Goal: Find specific page/section: Find specific page/section

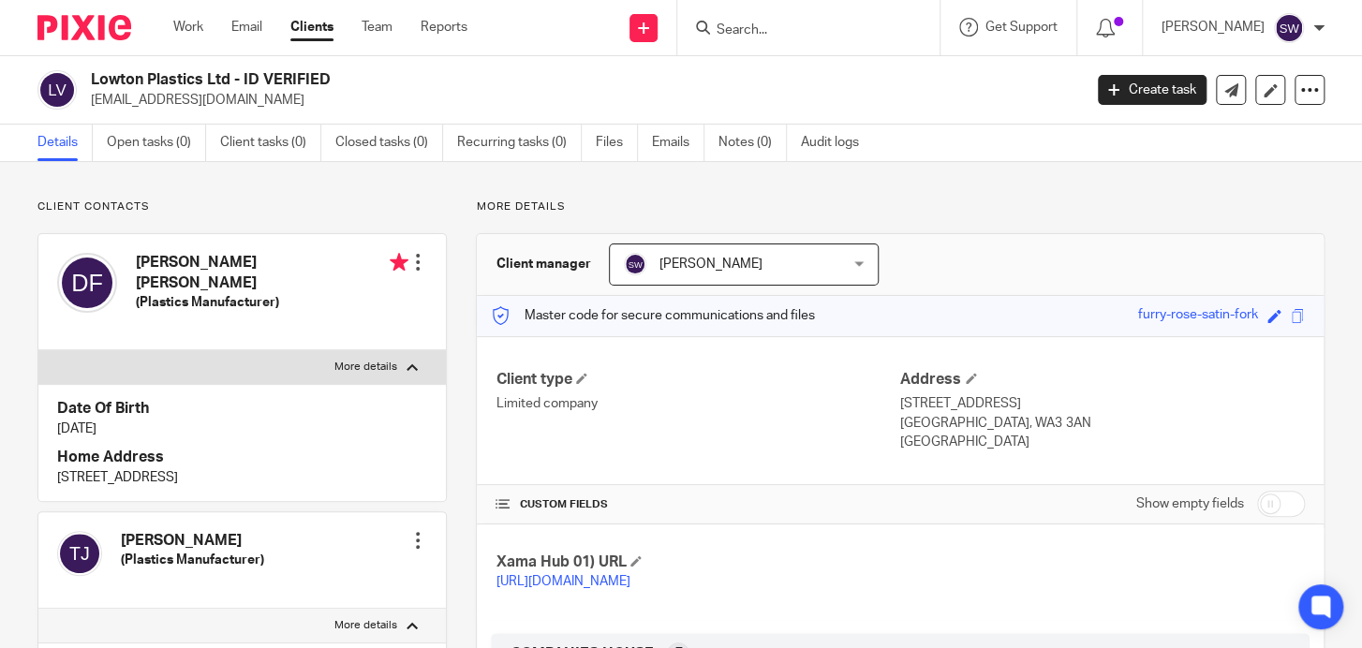
click at [778, 20] on form at bounding box center [815, 27] width 200 height 23
click at [14, 640] on div "Client contacts David Hywel Fox (Plastics Manufacturer) Edit contact Create cli…" at bounding box center [227, 660] width 438 height 921
click at [795, 31] on input "Search" at bounding box center [799, 30] width 169 height 17
drag, startPoint x: 41, startPoint y: 106, endPoint x: 36, endPoint y: 84, distance: 22.3
click at [36, 84] on div "Lowton Plastics Ltd - ID VERIFIED lowtonplastics@gmail.com Create task Update f…" at bounding box center [681, 90] width 1362 height 68
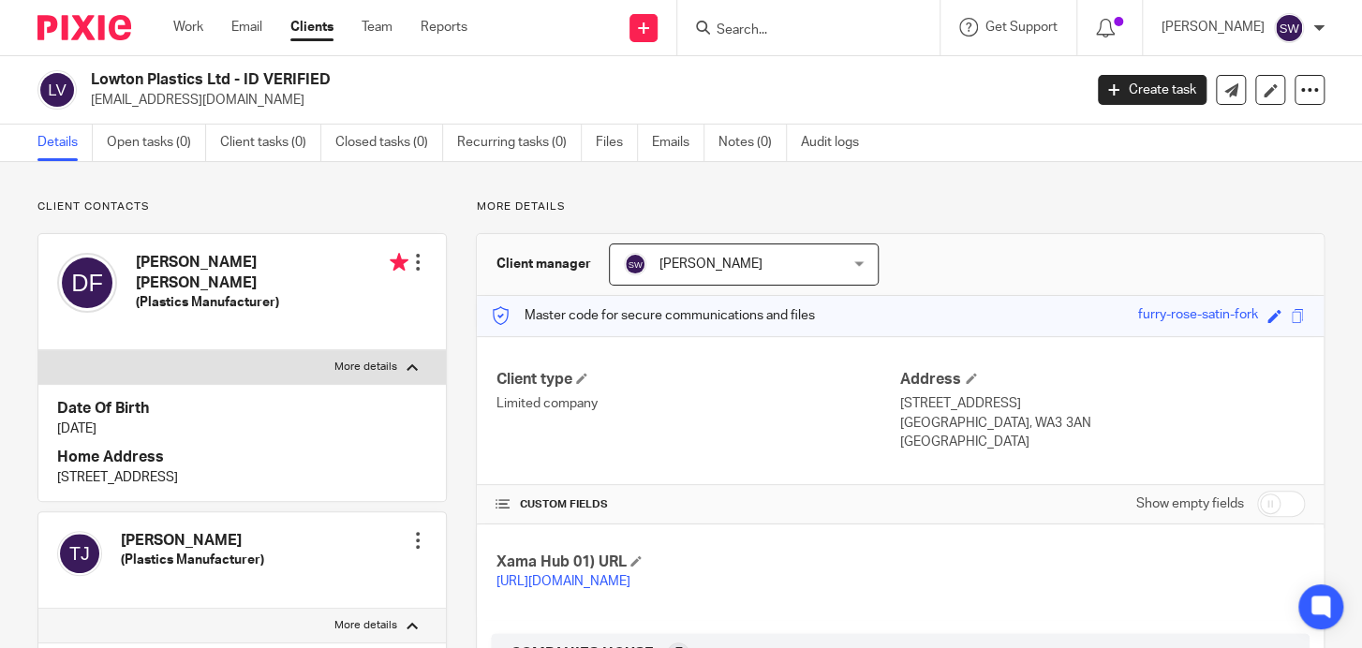
click at [764, 26] on input "Search" at bounding box center [799, 30] width 169 height 17
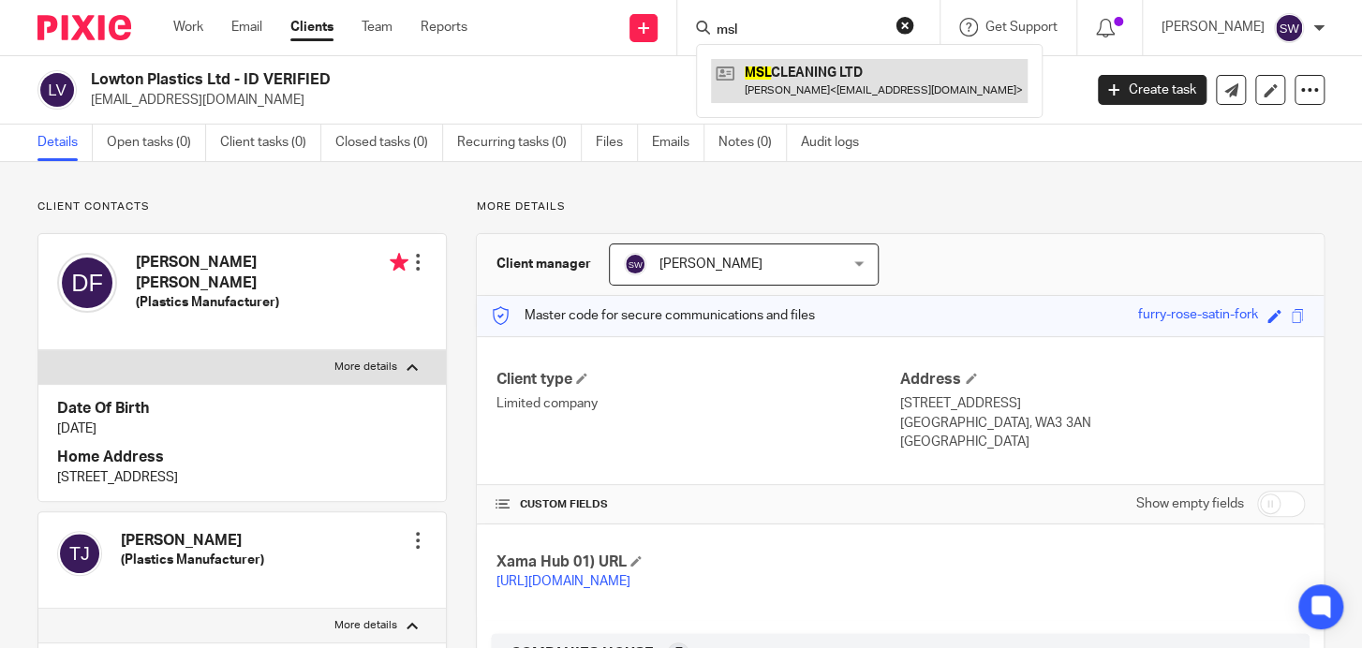
type input "msl"
click at [790, 70] on link at bounding box center [869, 80] width 317 height 43
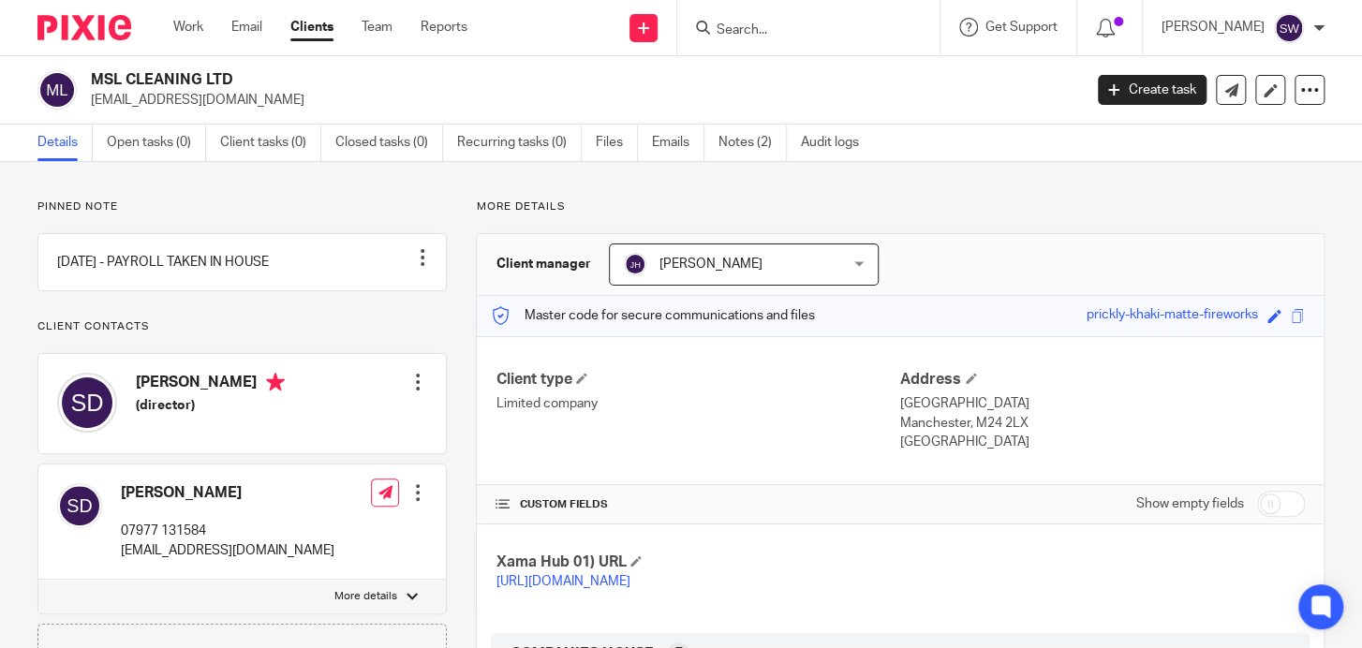
click at [754, 31] on input "Search" at bounding box center [799, 30] width 169 height 17
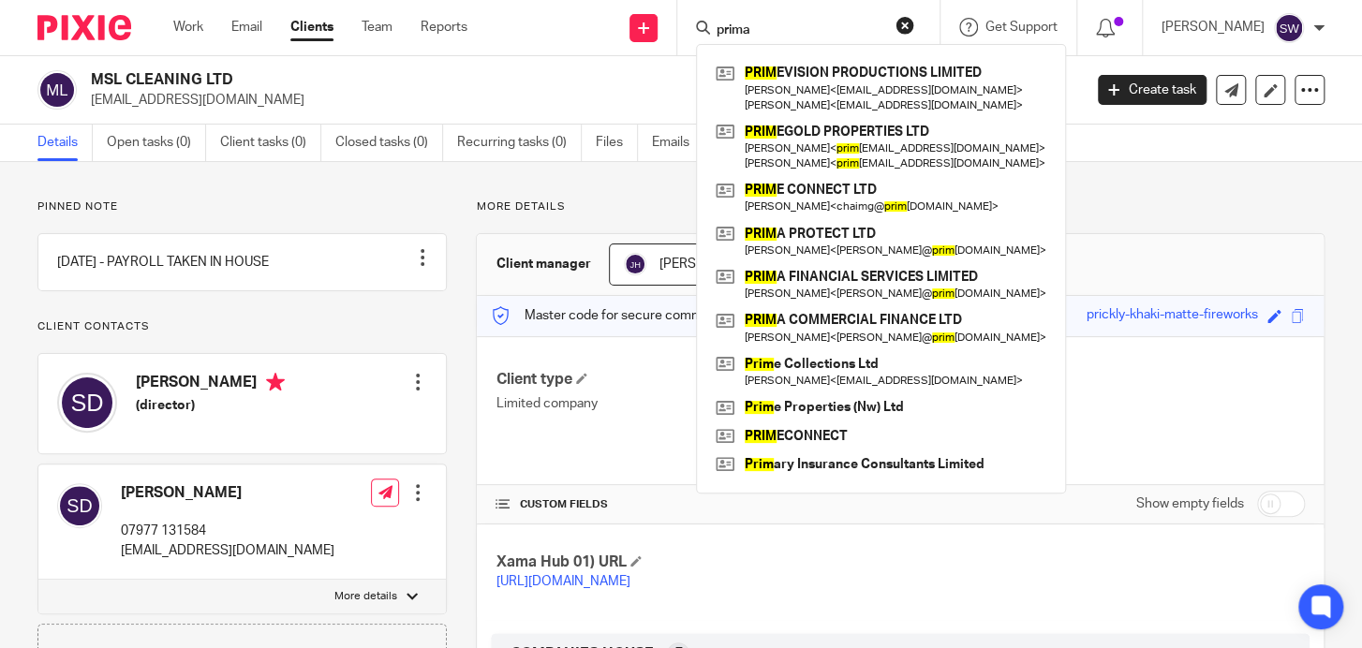
type input "prima"
click button "submit" at bounding box center [0, 0] width 0 height 0
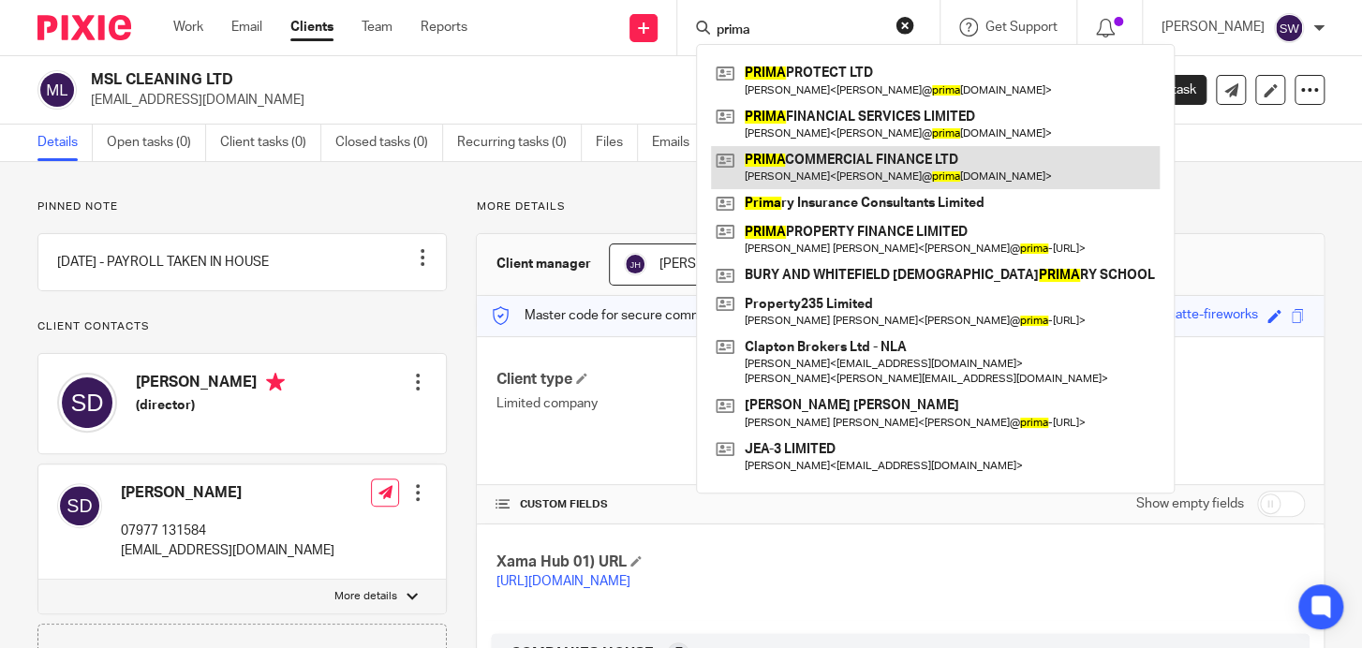
click at [829, 164] on link at bounding box center [935, 167] width 449 height 43
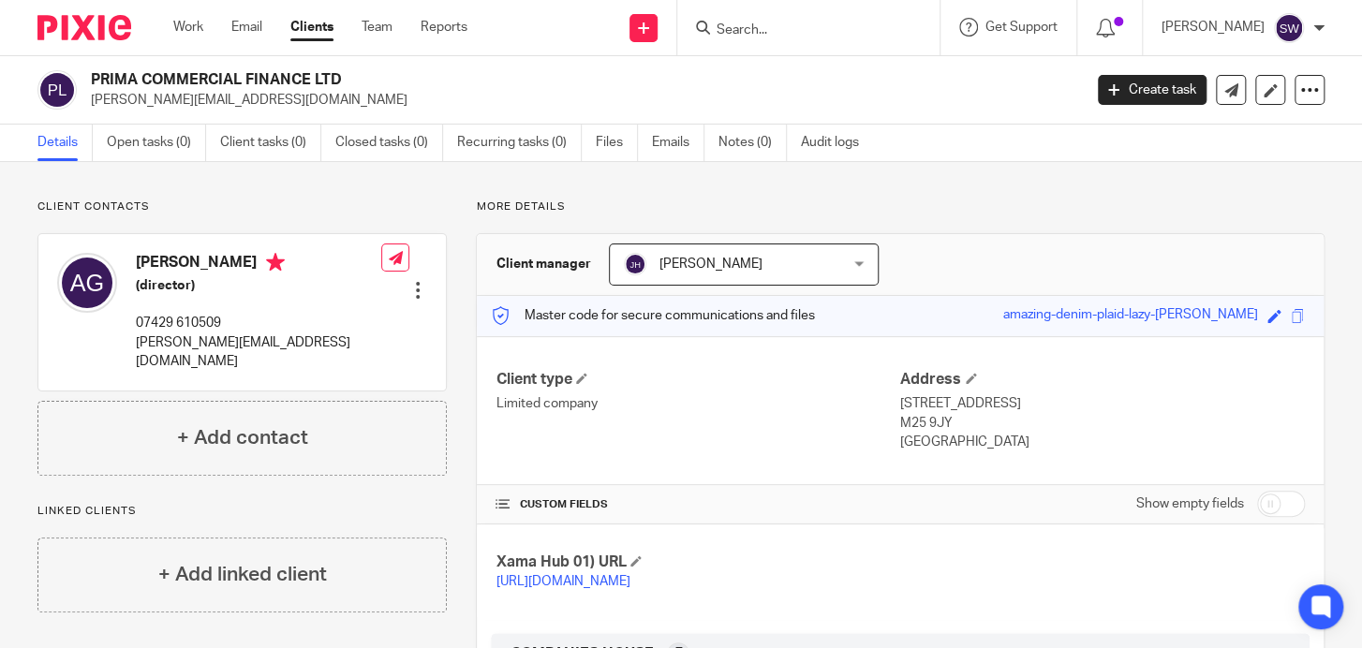
click at [782, 30] on input "Search" at bounding box center [799, 30] width 169 height 17
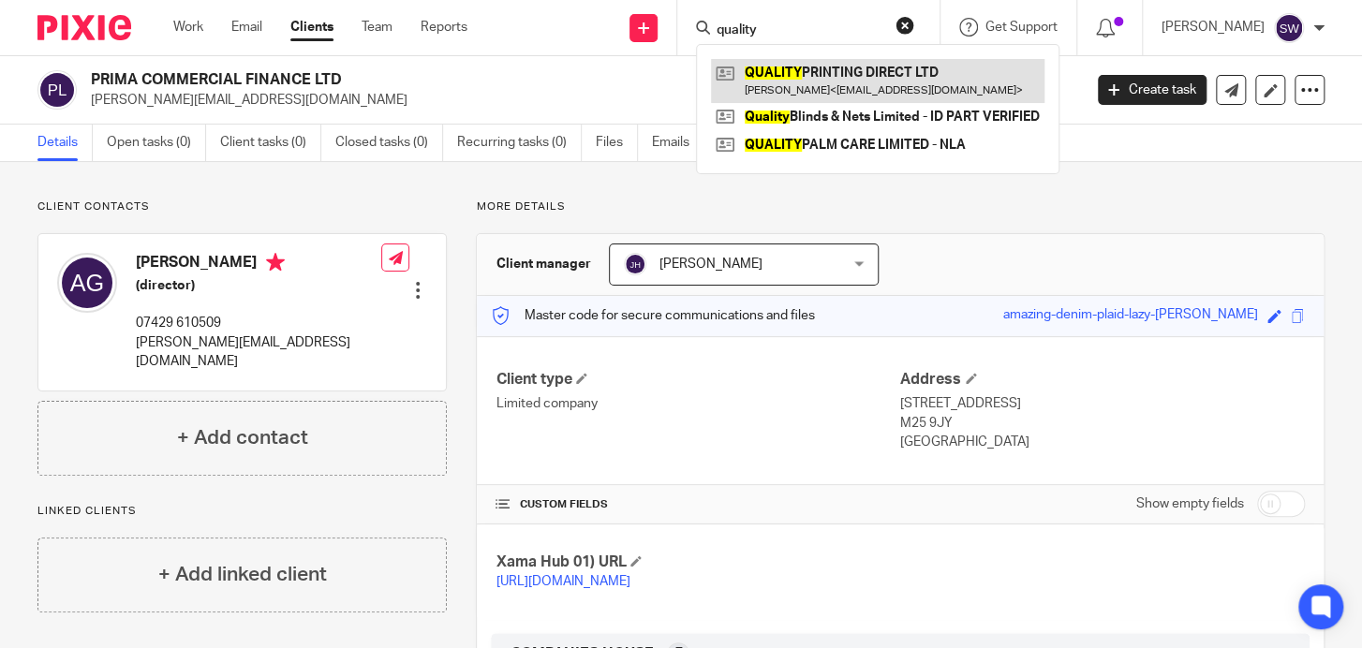
type input "quality"
click at [792, 74] on link at bounding box center [877, 80] width 333 height 43
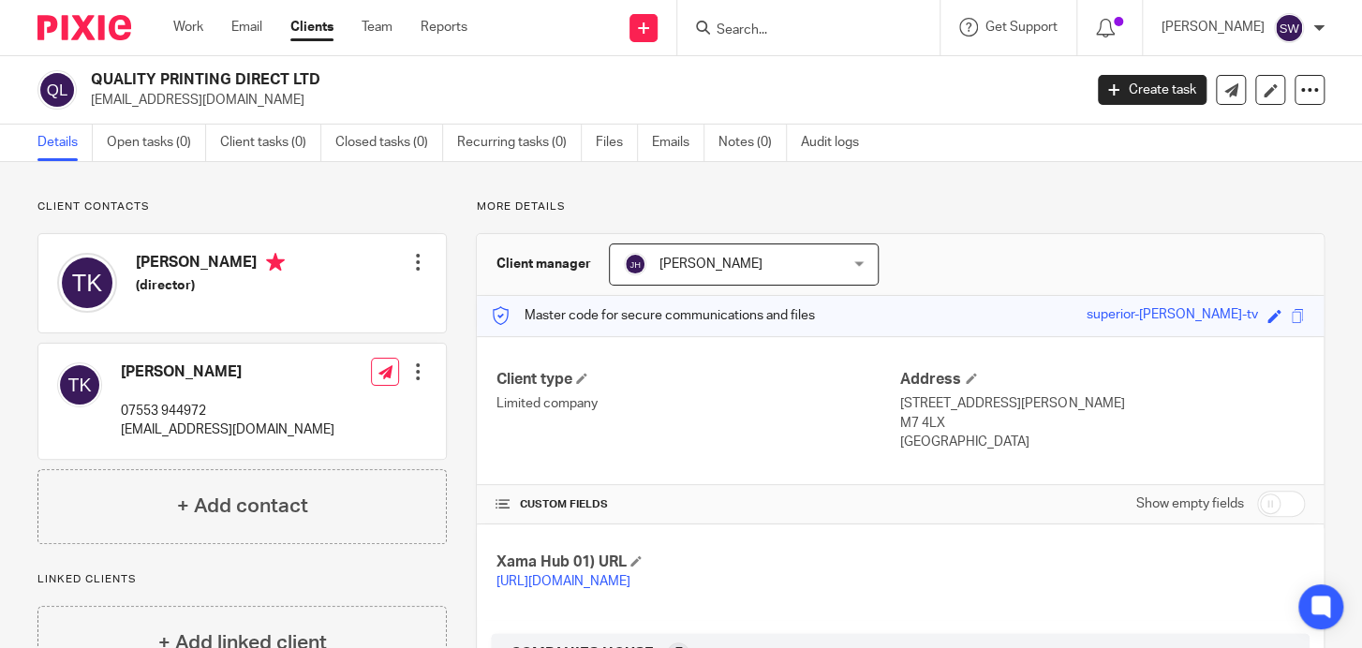
click at [762, 23] on input "Search" at bounding box center [799, 30] width 169 height 17
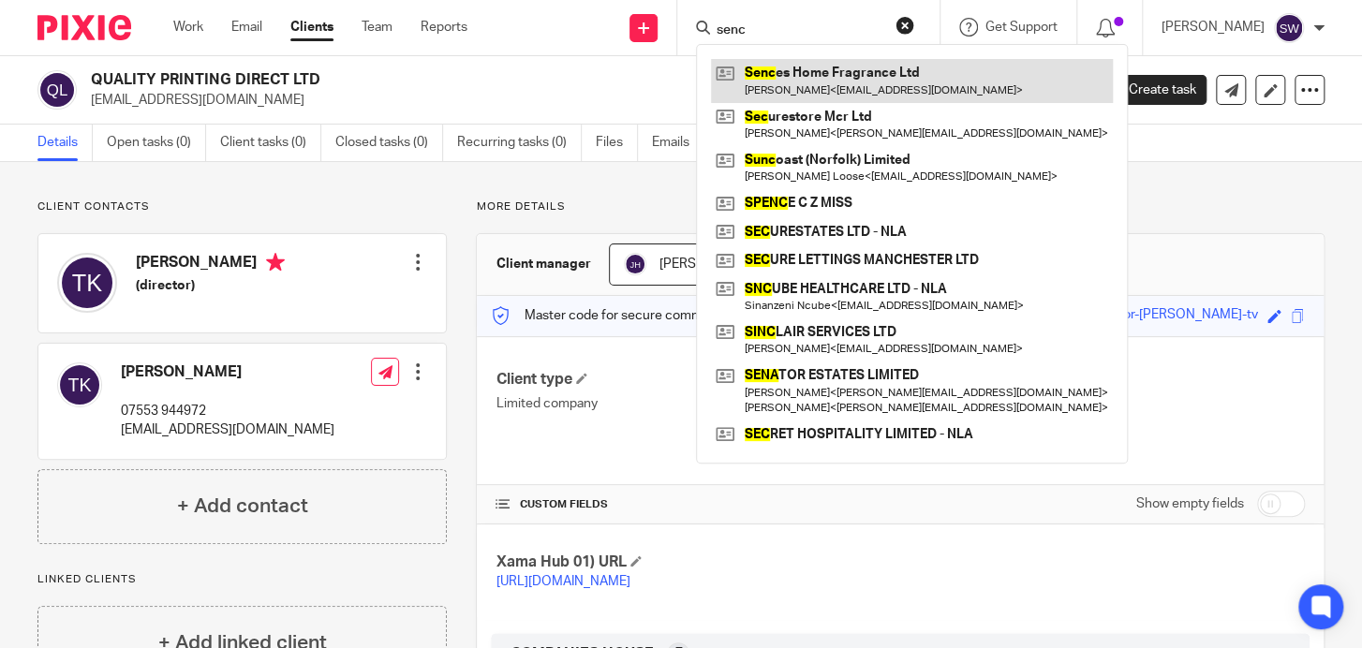
type input "senc"
click at [811, 80] on link at bounding box center [912, 80] width 402 height 43
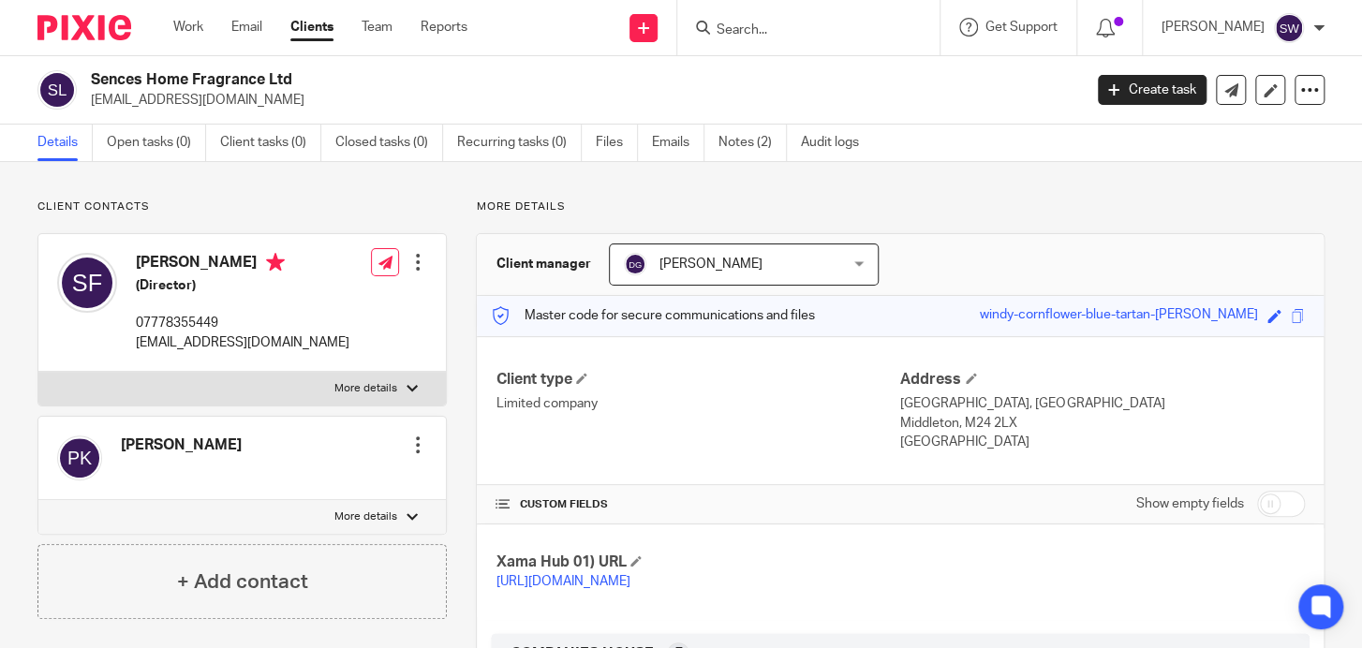
click at [782, 25] on input "Search" at bounding box center [799, 30] width 169 height 17
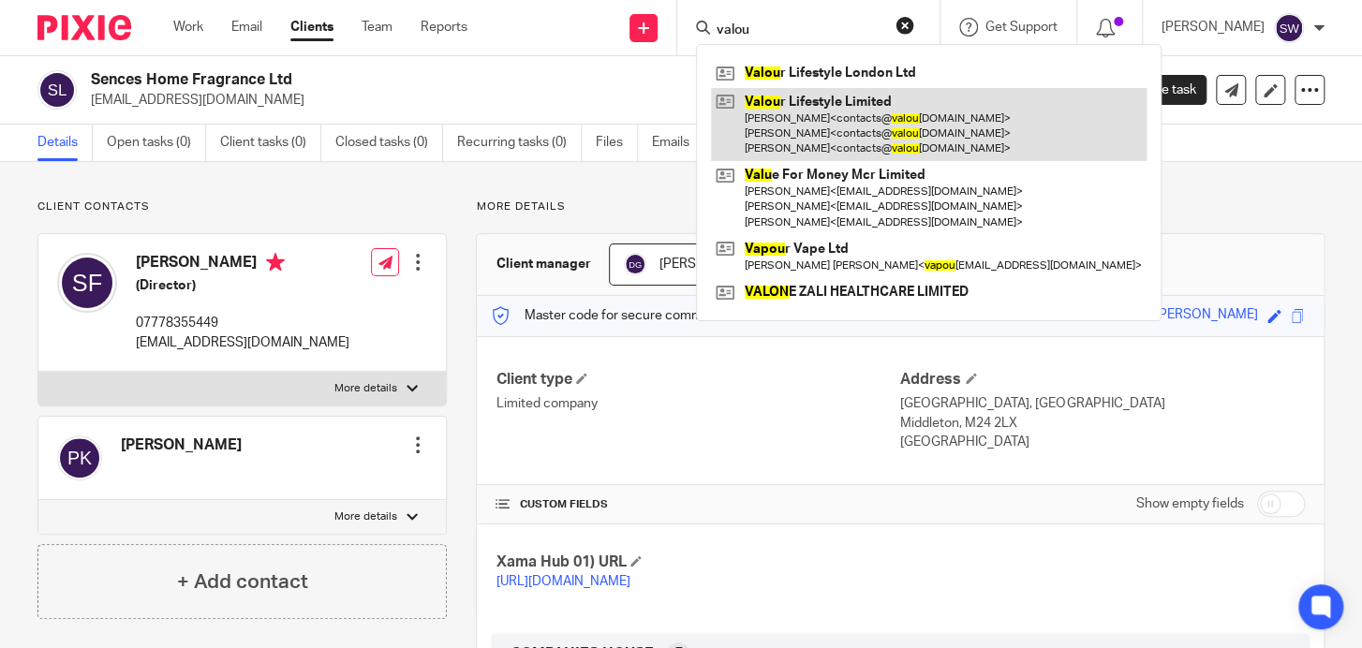
type input "valou"
click at [801, 109] on link at bounding box center [929, 125] width 436 height 74
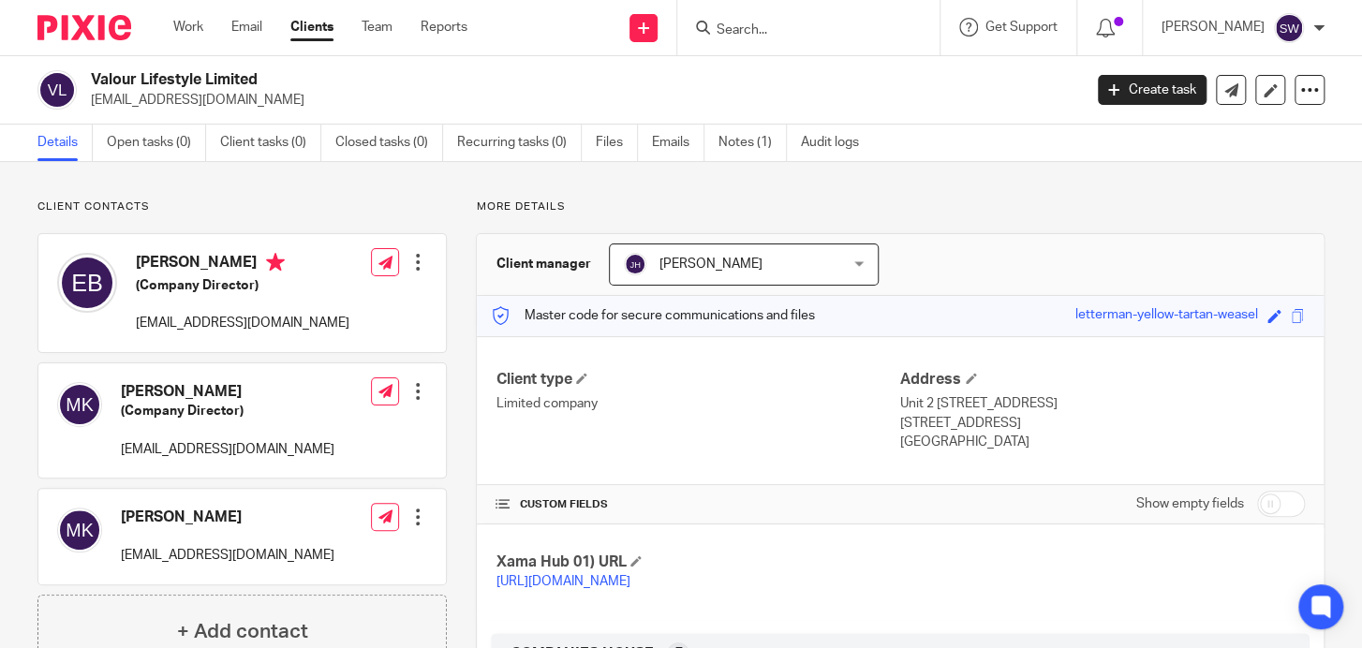
click at [823, 29] on input "Search" at bounding box center [799, 30] width 169 height 17
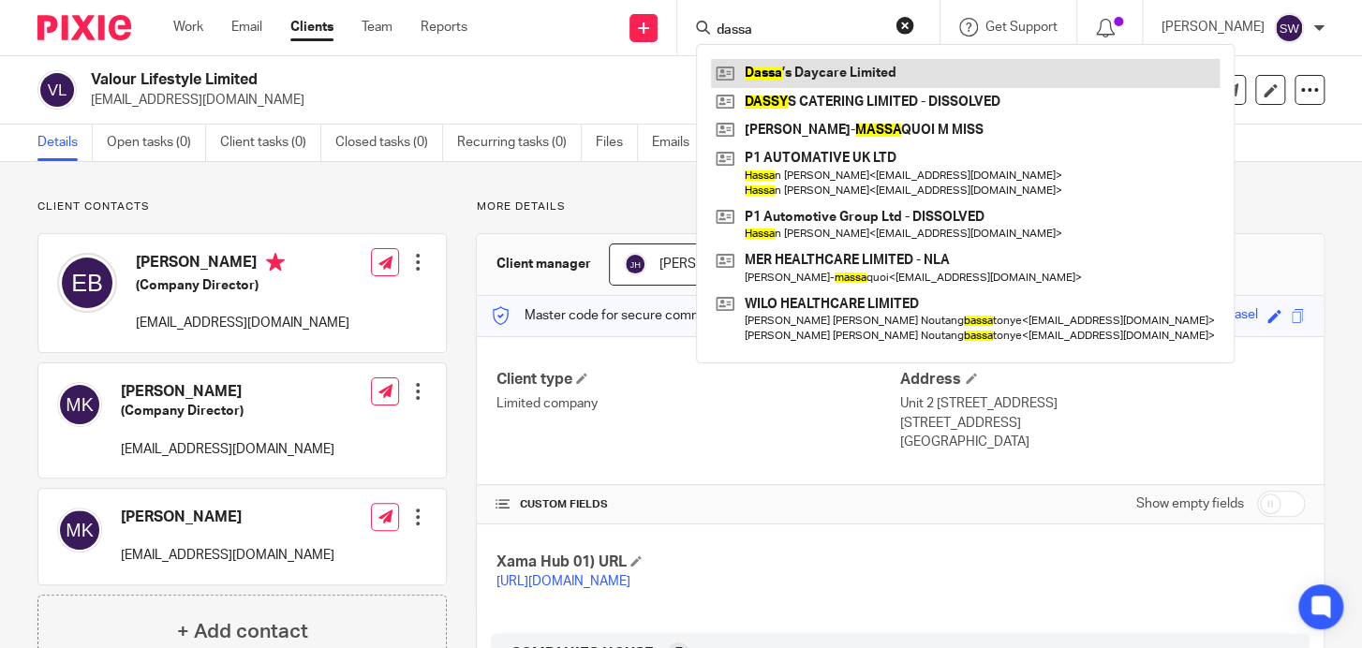
type input "dassa"
click at [811, 70] on link at bounding box center [965, 73] width 509 height 28
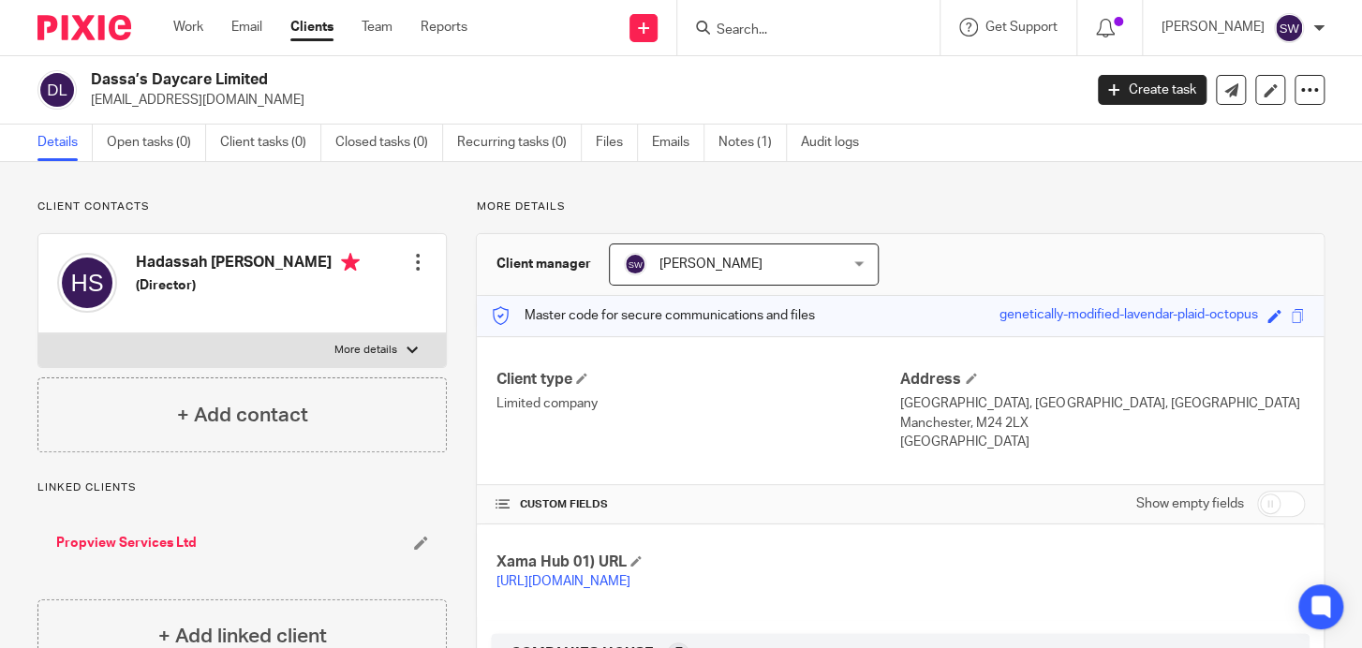
click at [750, 25] on input "Search" at bounding box center [799, 30] width 169 height 17
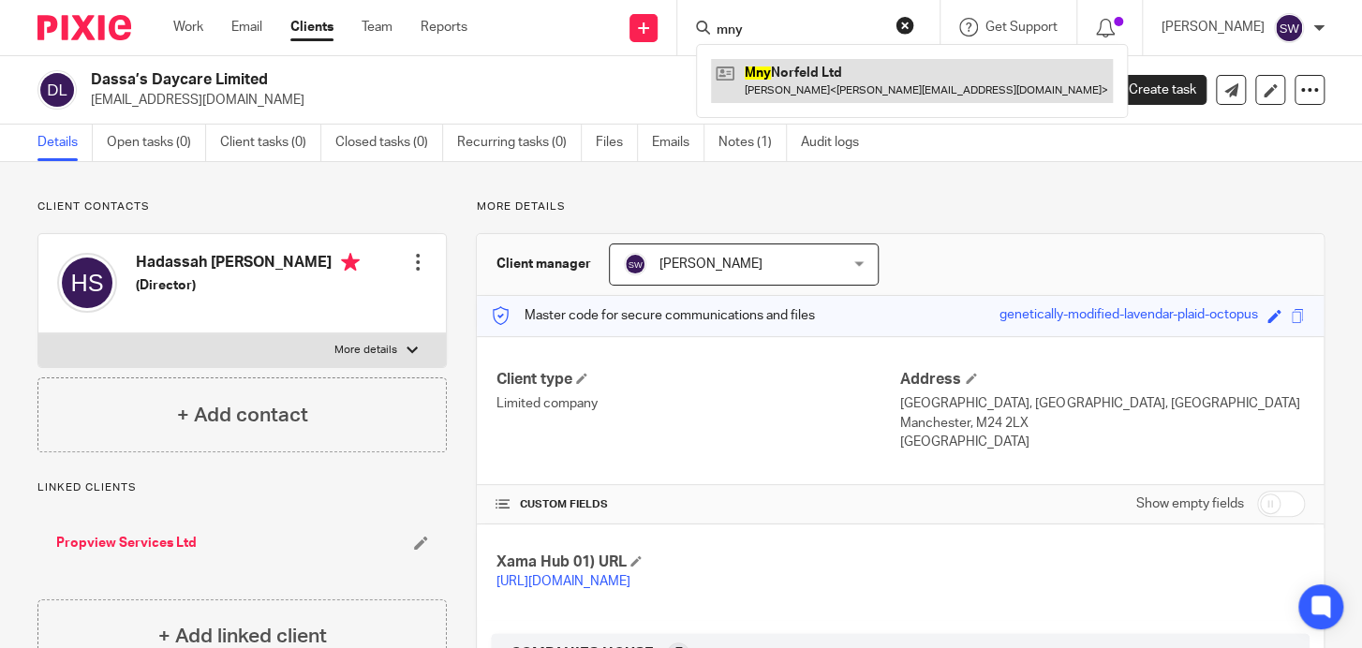
type input "mny"
click at [778, 60] on link at bounding box center [912, 80] width 402 height 43
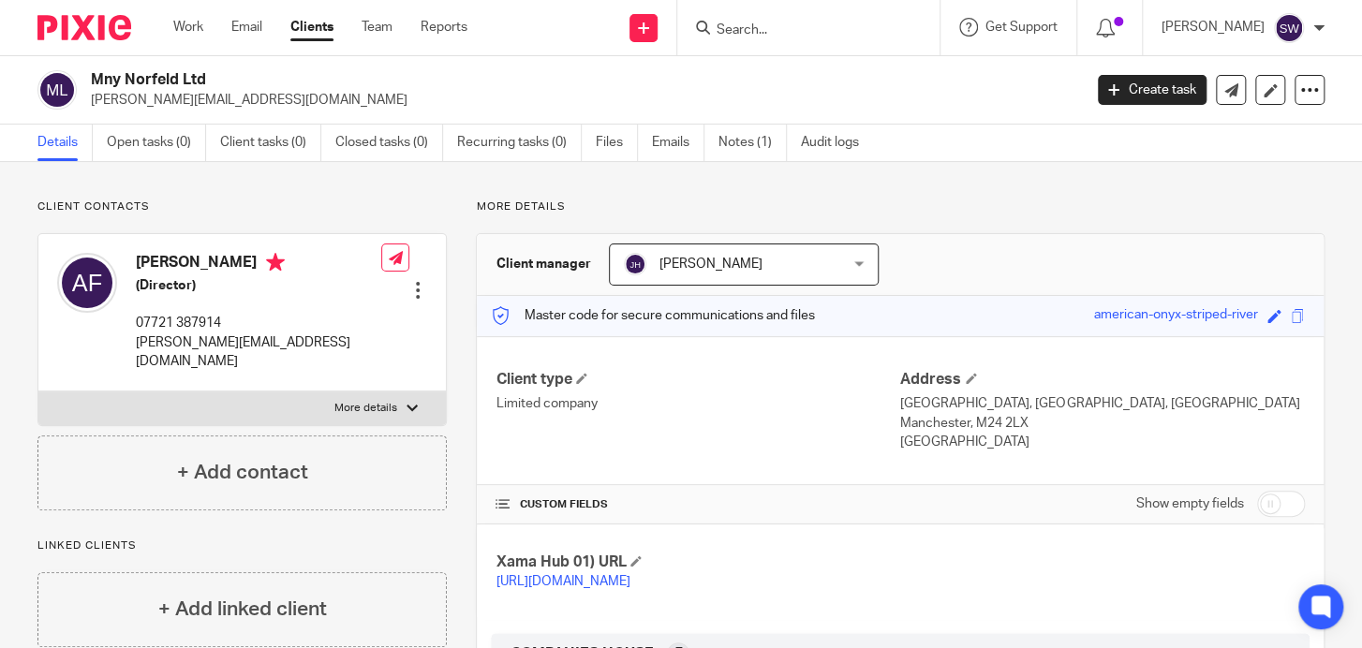
click at [774, 26] on input "Search" at bounding box center [799, 30] width 169 height 17
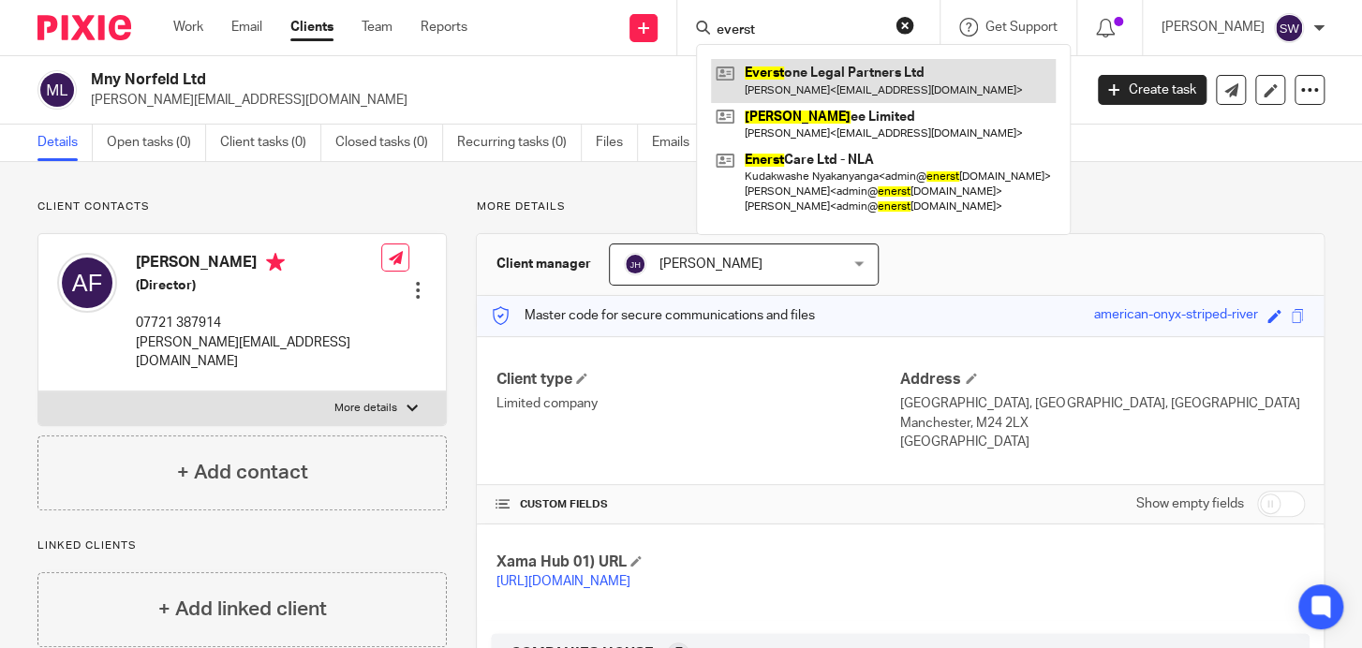
type input "everst"
click at [818, 78] on link at bounding box center [883, 80] width 345 height 43
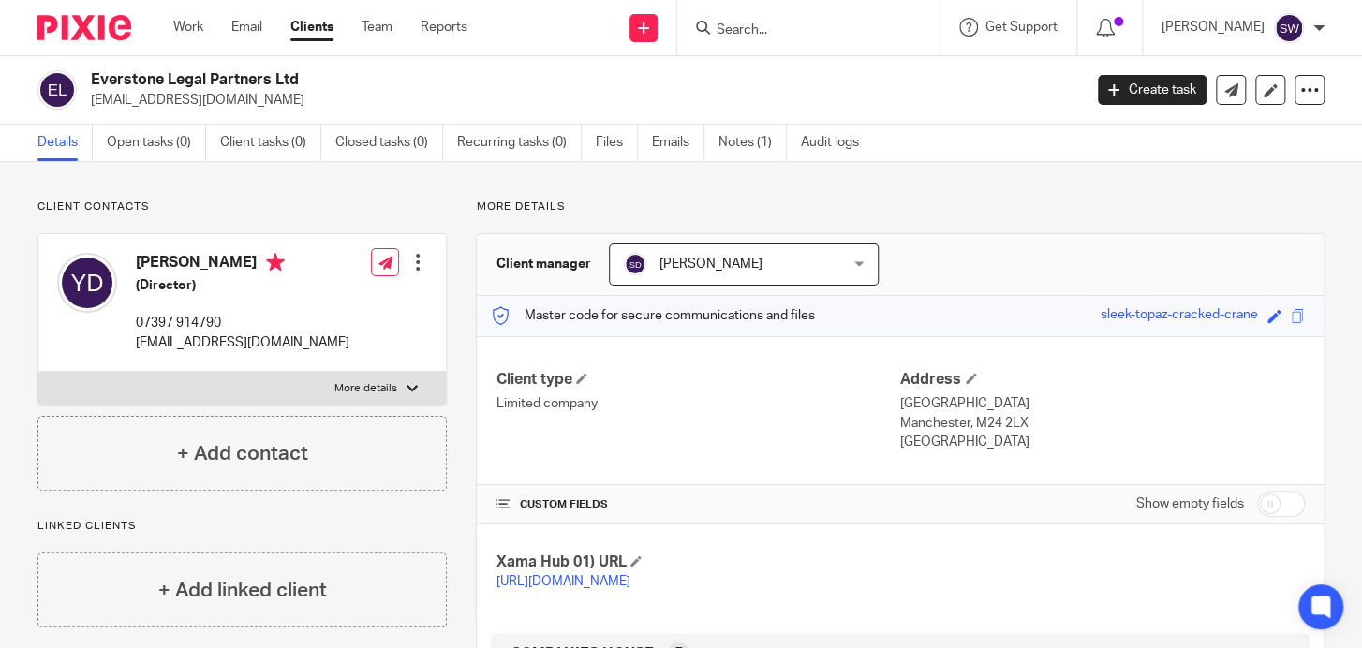
click at [766, 31] on input "Search" at bounding box center [799, 30] width 169 height 17
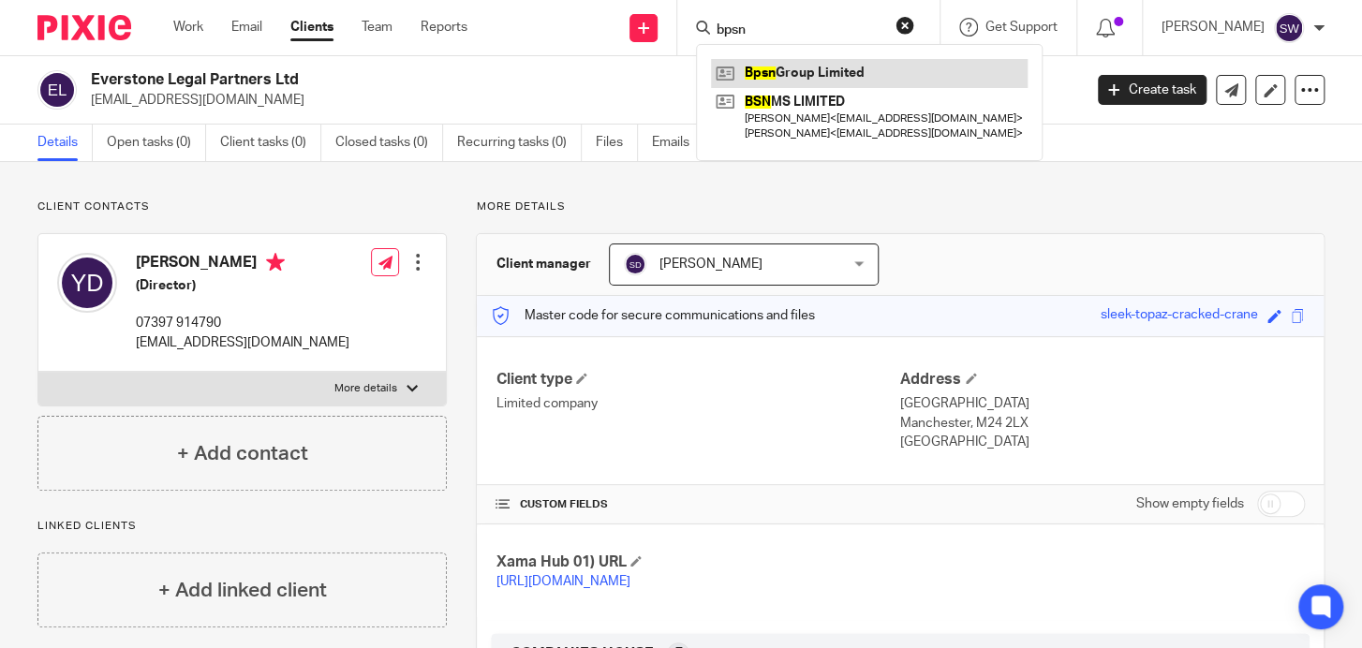
type input "bpsn"
click at [767, 60] on link at bounding box center [869, 73] width 317 height 28
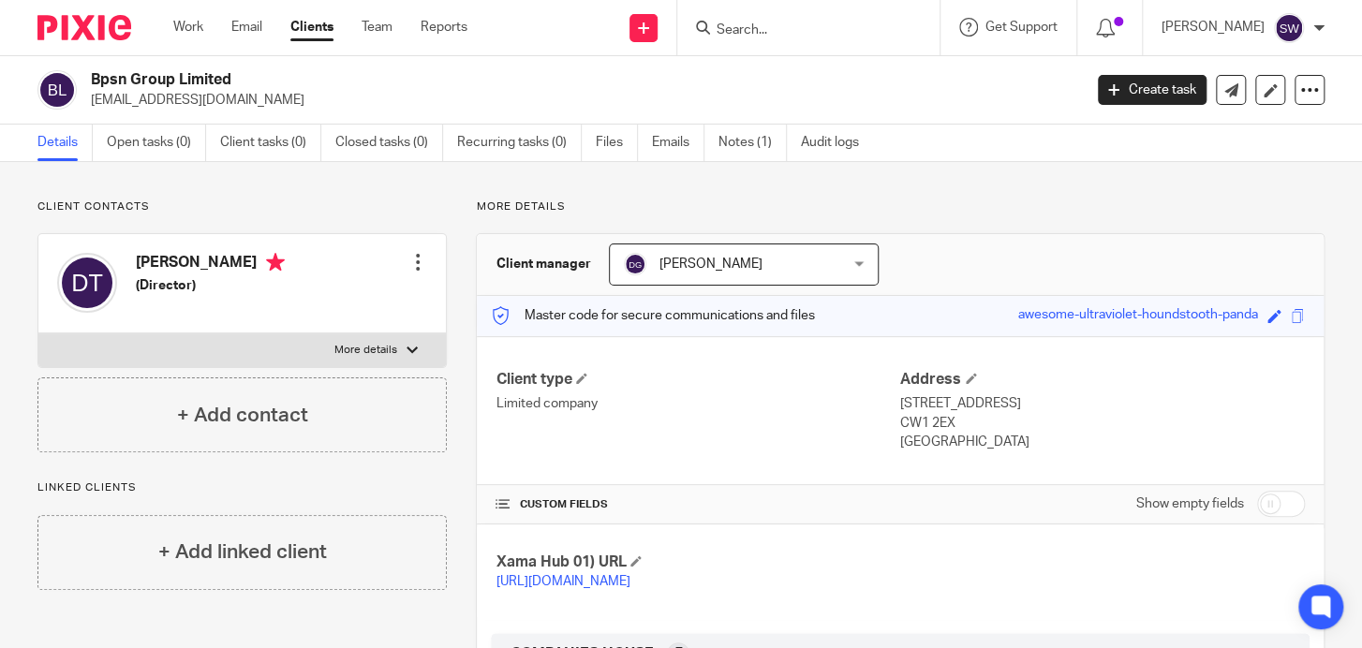
click at [734, 29] on input "Search" at bounding box center [799, 30] width 169 height 17
drag, startPoint x: 752, startPoint y: 29, endPoint x: 728, endPoint y: 29, distance: 24.4
click at [728, 29] on input "d2d" at bounding box center [799, 30] width 169 height 17
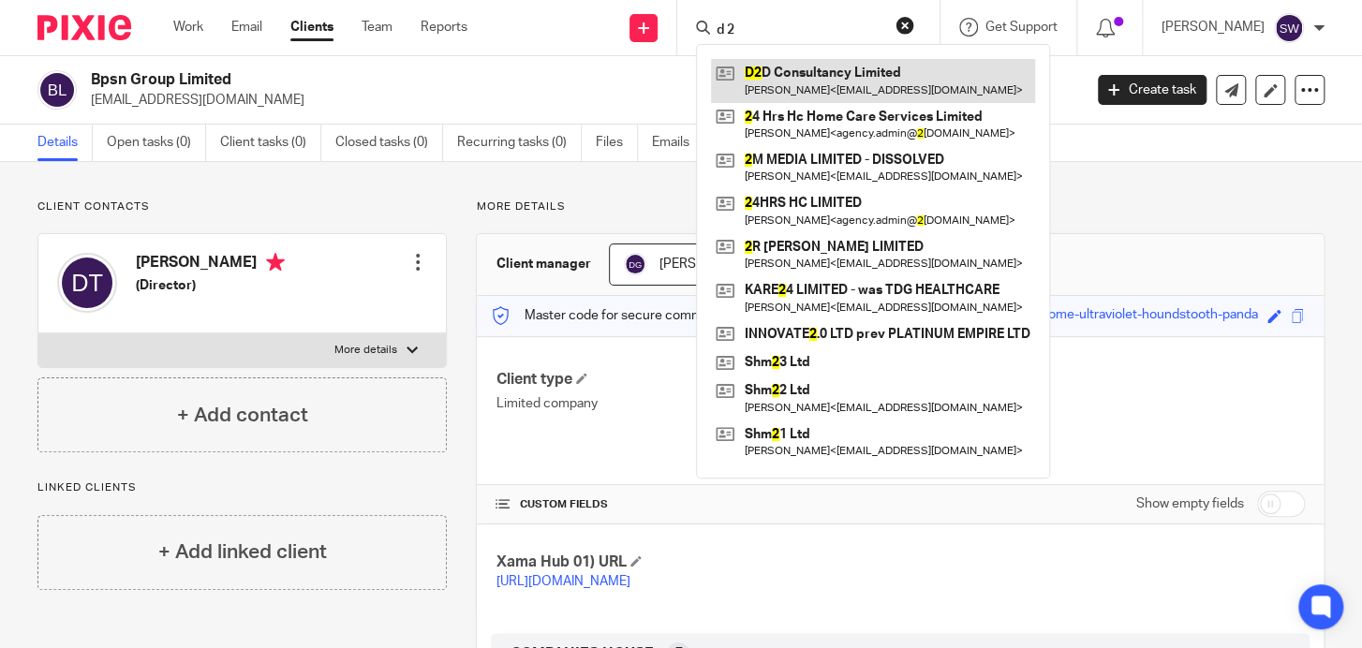
type input "d 2"
click at [777, 76] on link at bounding box center [873, 80] width 324 height 43
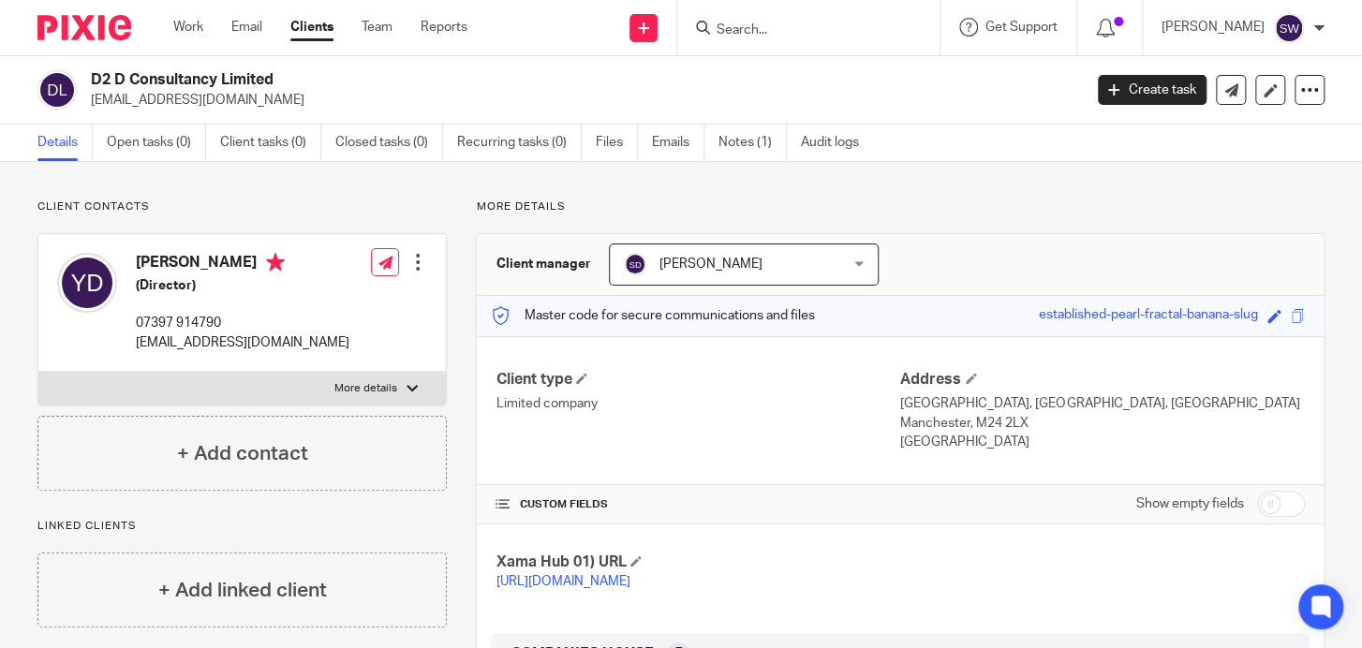
click at [735, 26] on input "Search" at bounding box center [799, 30] width 169 height 17
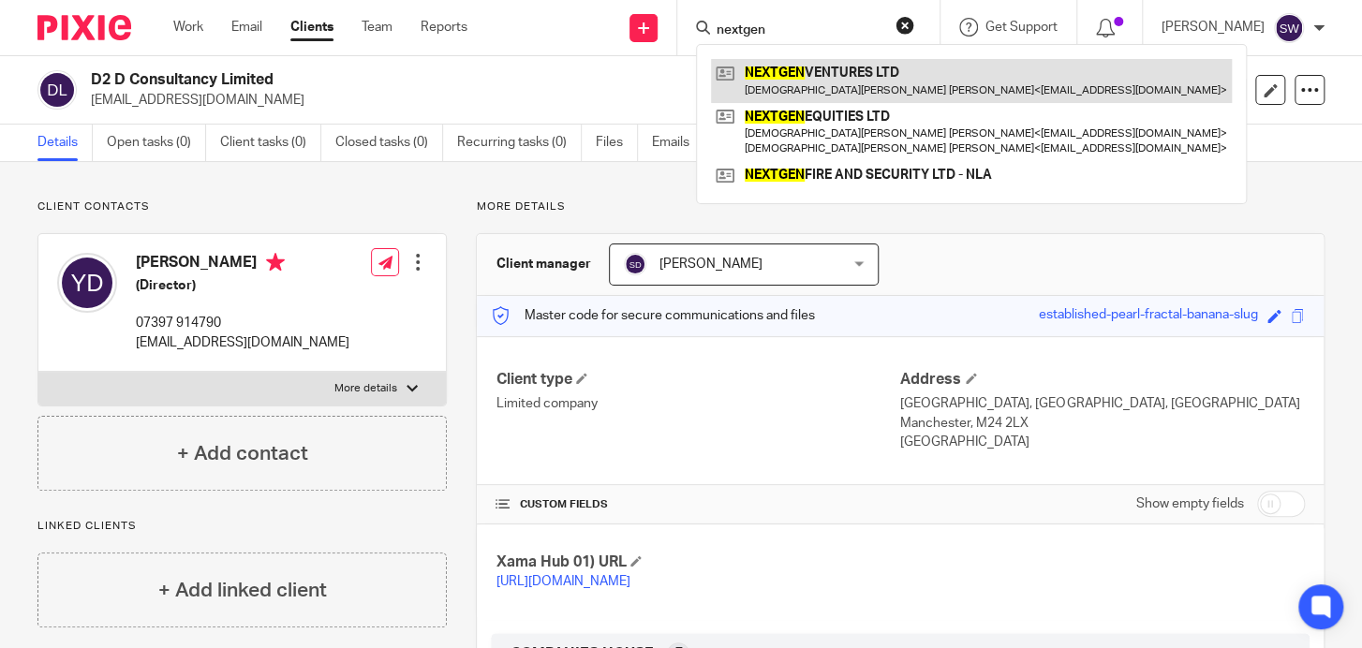
type input "nextgen"
click at [795, 72] on link at bounding box center [971, 80] width 521 height 43
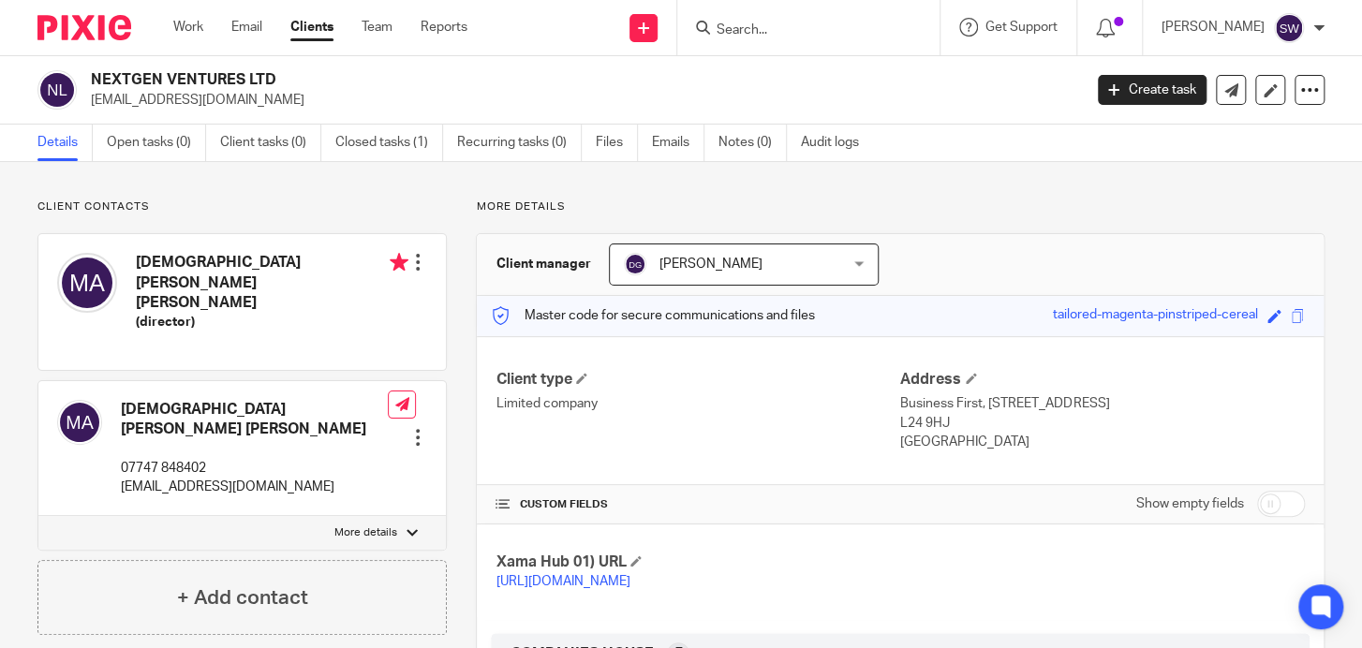
click at [771, 37] on input "Search" at bounding box center [799, 30] width 169 height 17
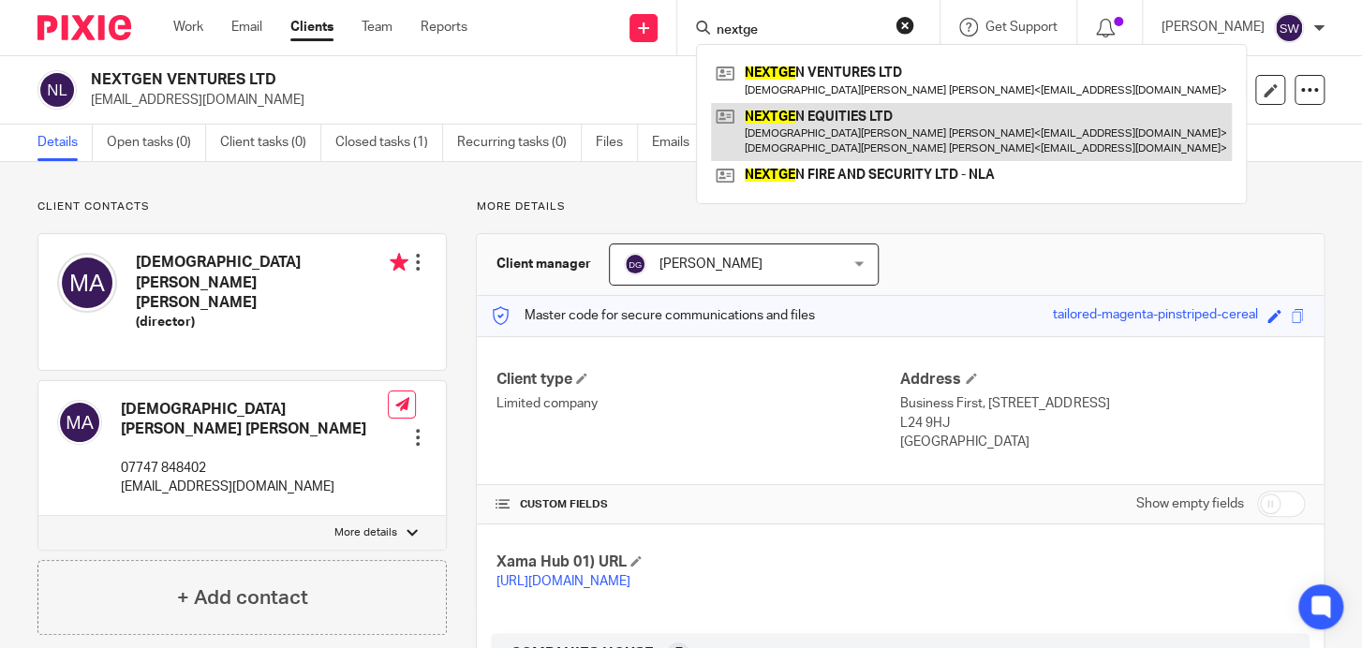
type input "nextge"
click at [778, 110] on link at bounding box center [971, 132] width 521 height 58
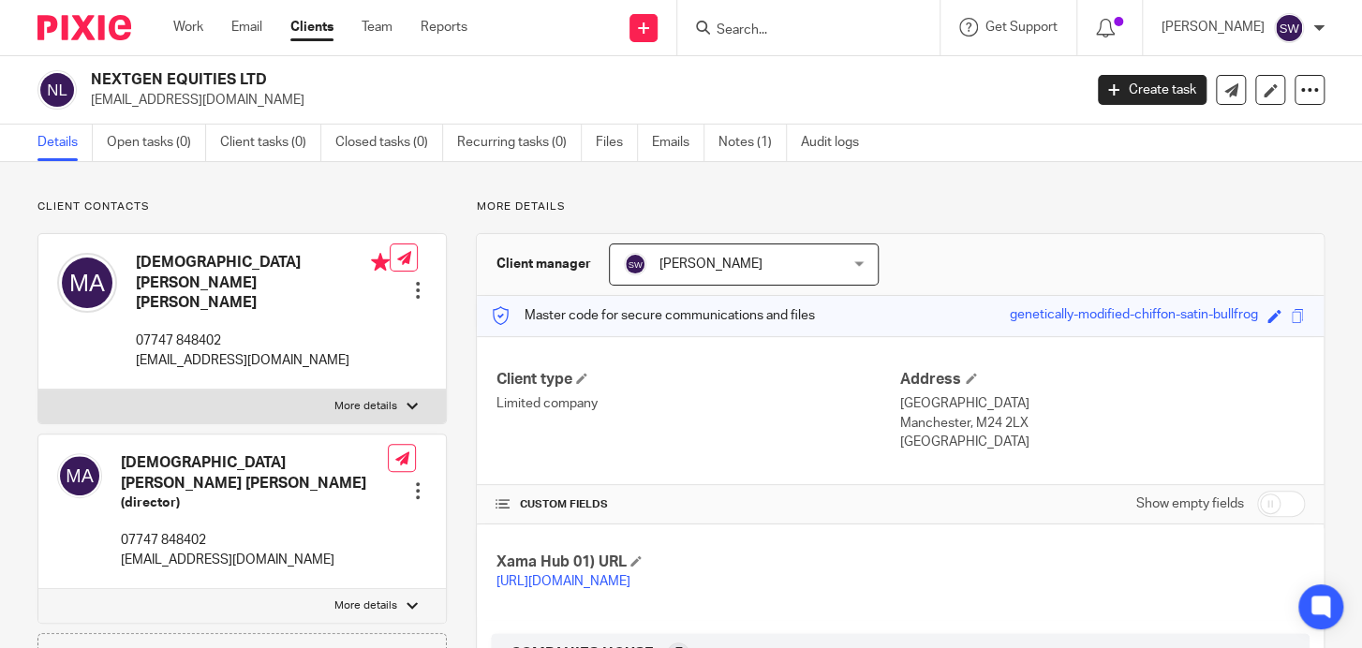
click at [762, 26] on input "Search" at bounding box center [799, 30] width 169 height 17
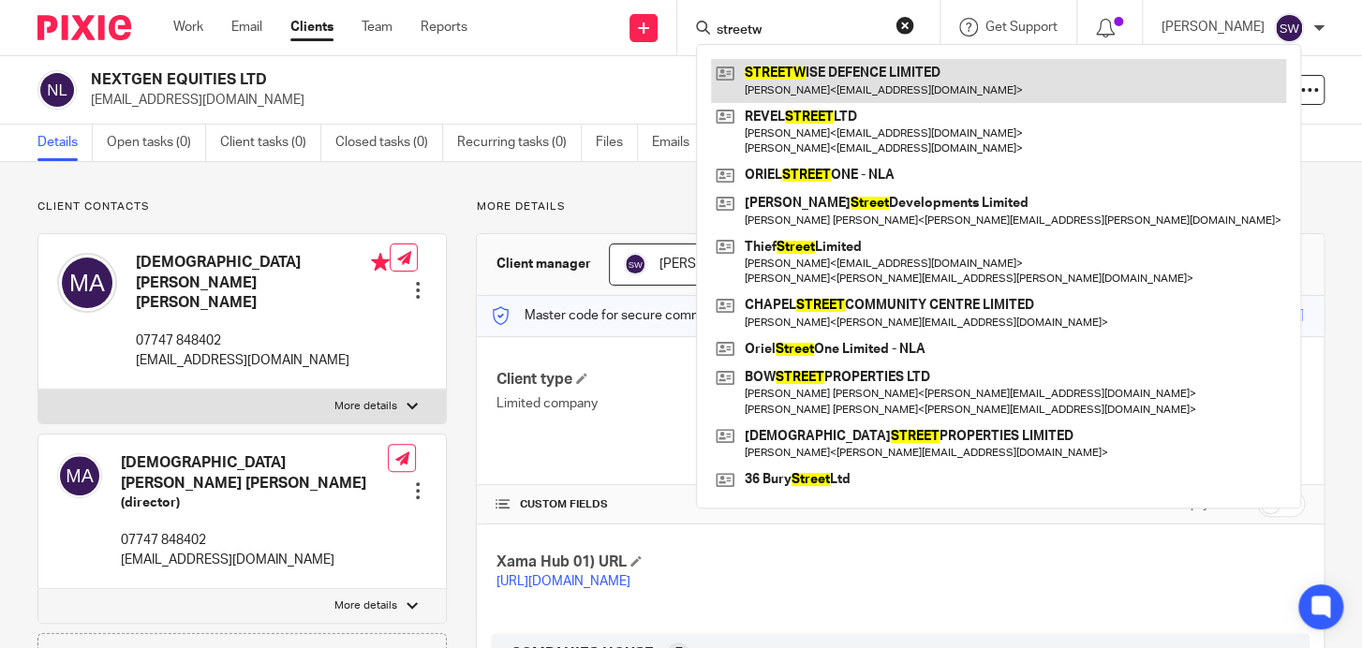
type input "streetw"
click at [825, 95] on link at bounding box center [998, 80] width 575 height 43
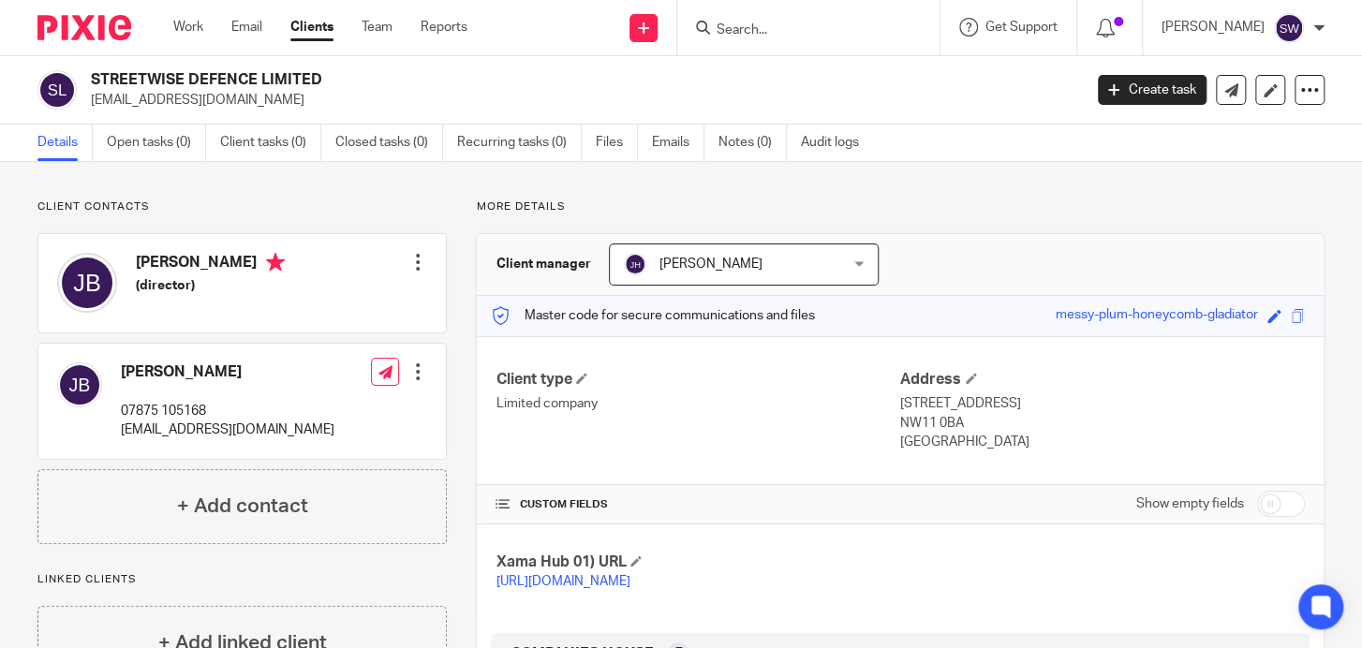
click at [750, 33] on input "Search" at bounding box center [799, 30] width 169 height 17
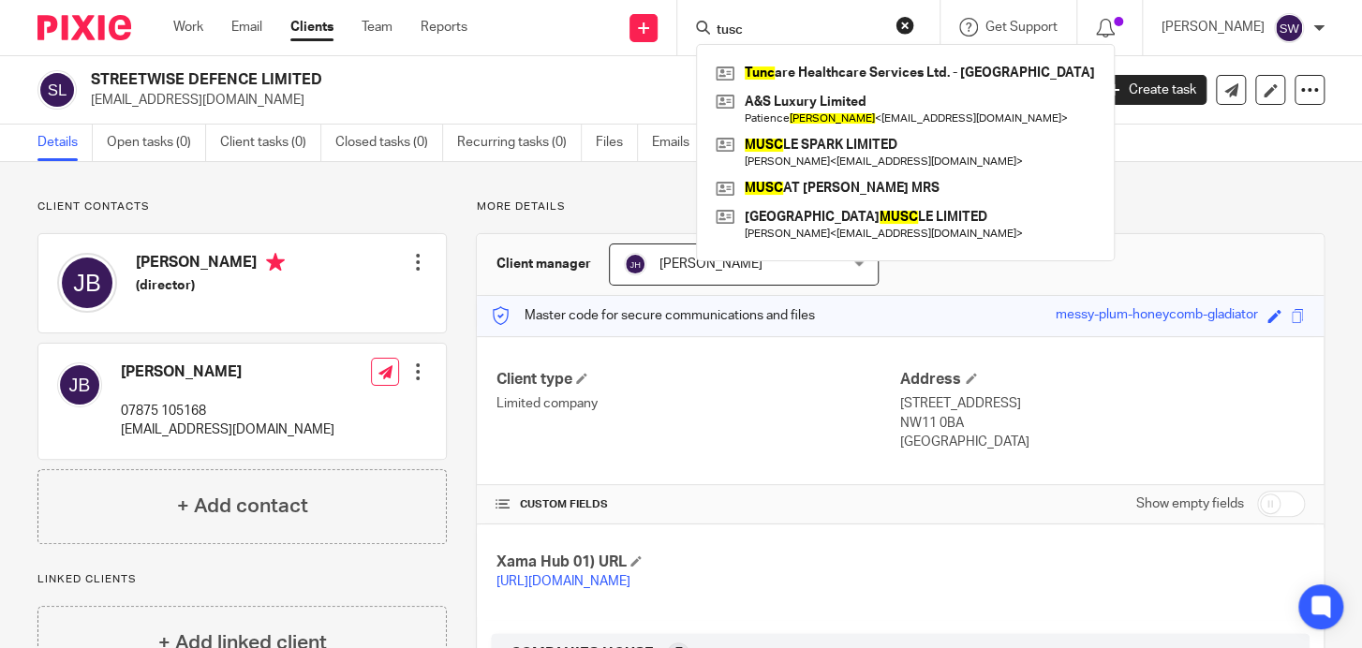
drag, startPoint x: 760, startPoint y: 23, endPoint x: 706, endPoint y: 20, distance: 53.5
click at [715, 22] on input "tusc" at bounding box center [799, 30] width 169 height 17
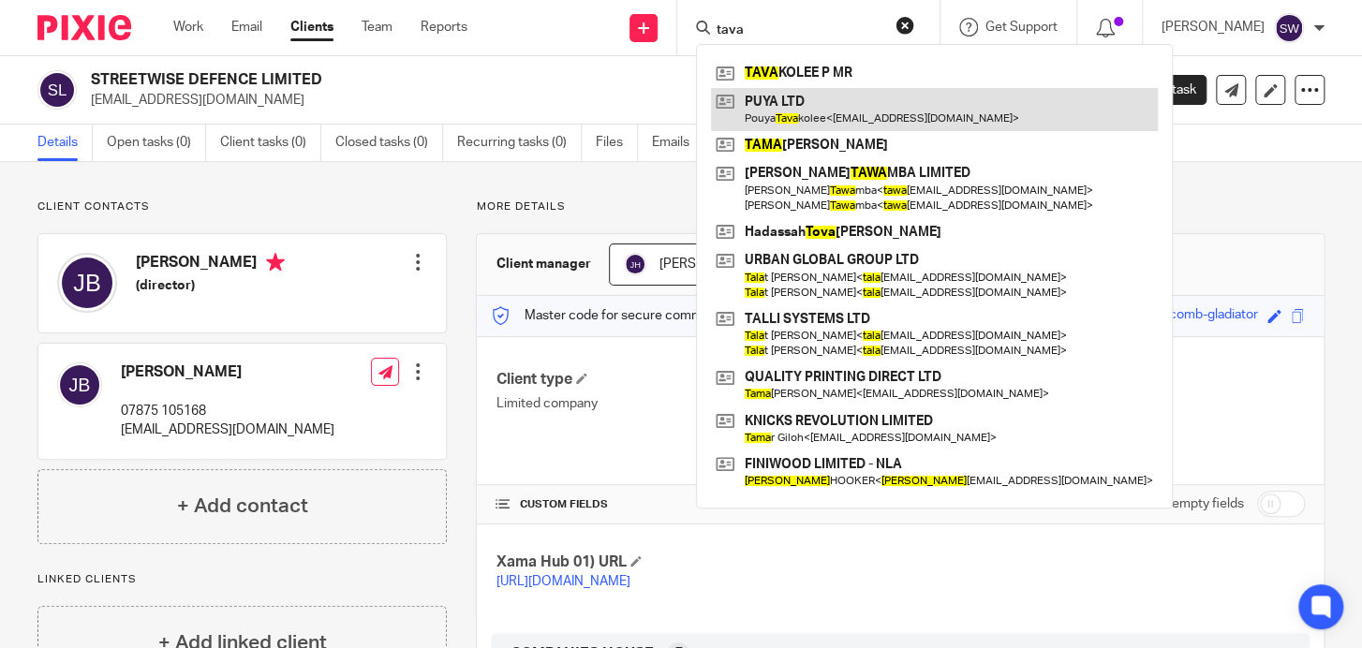
type input "tava"
click at [840, 110] on link at bounding box center [934, 109] width 447 height 43
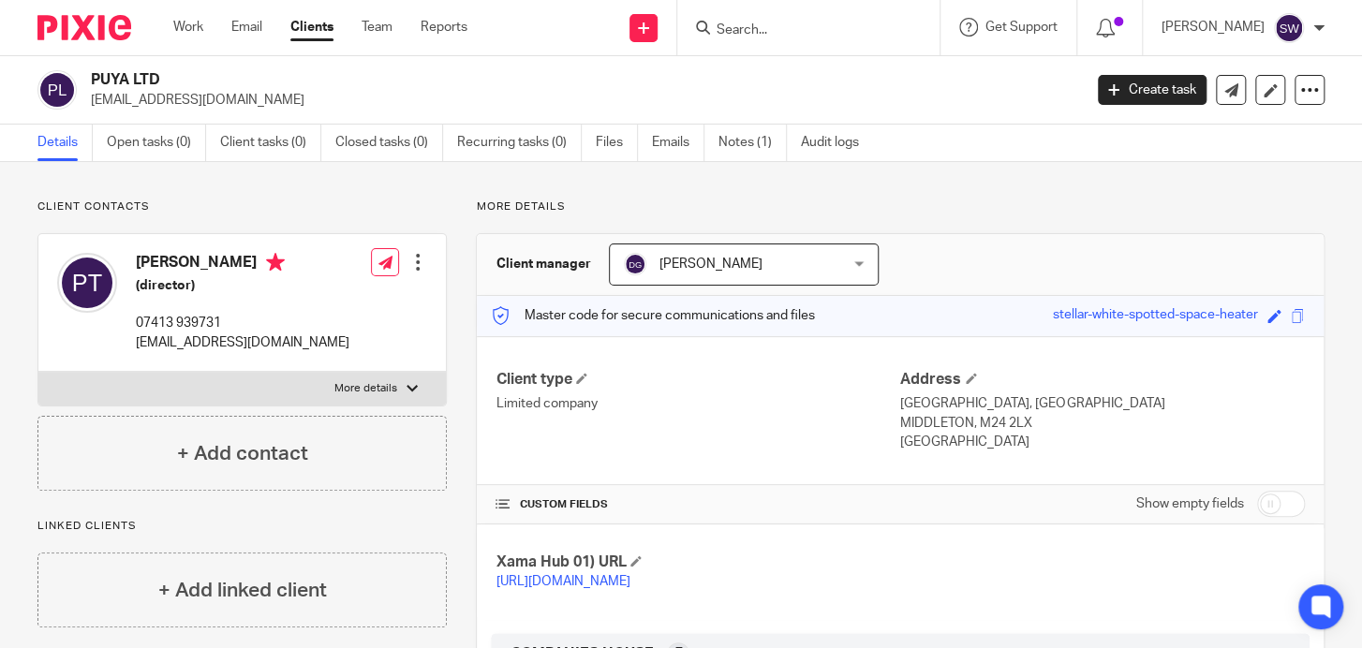
click at [772, 37] on input "Search" at bounding box center [799, 30] width 169 height 17
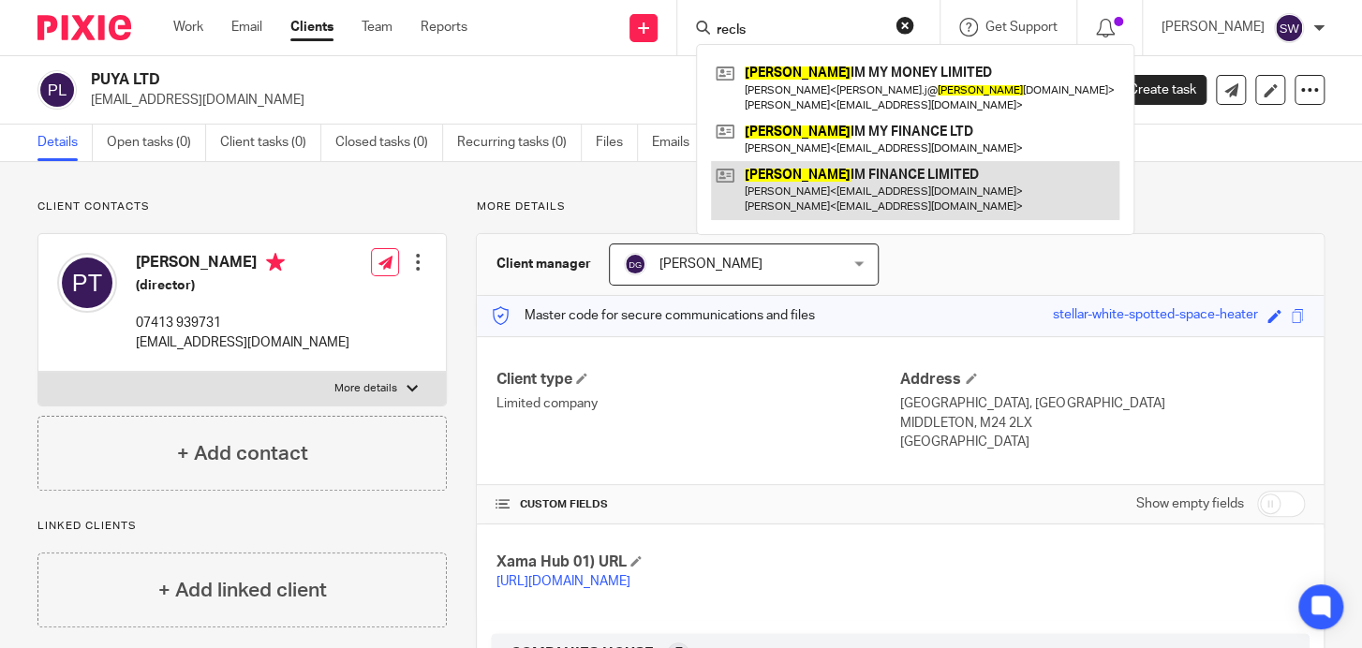
type input "recls"
click at [823, 185] on link at bounding box center [915, 190] width 408 height 58
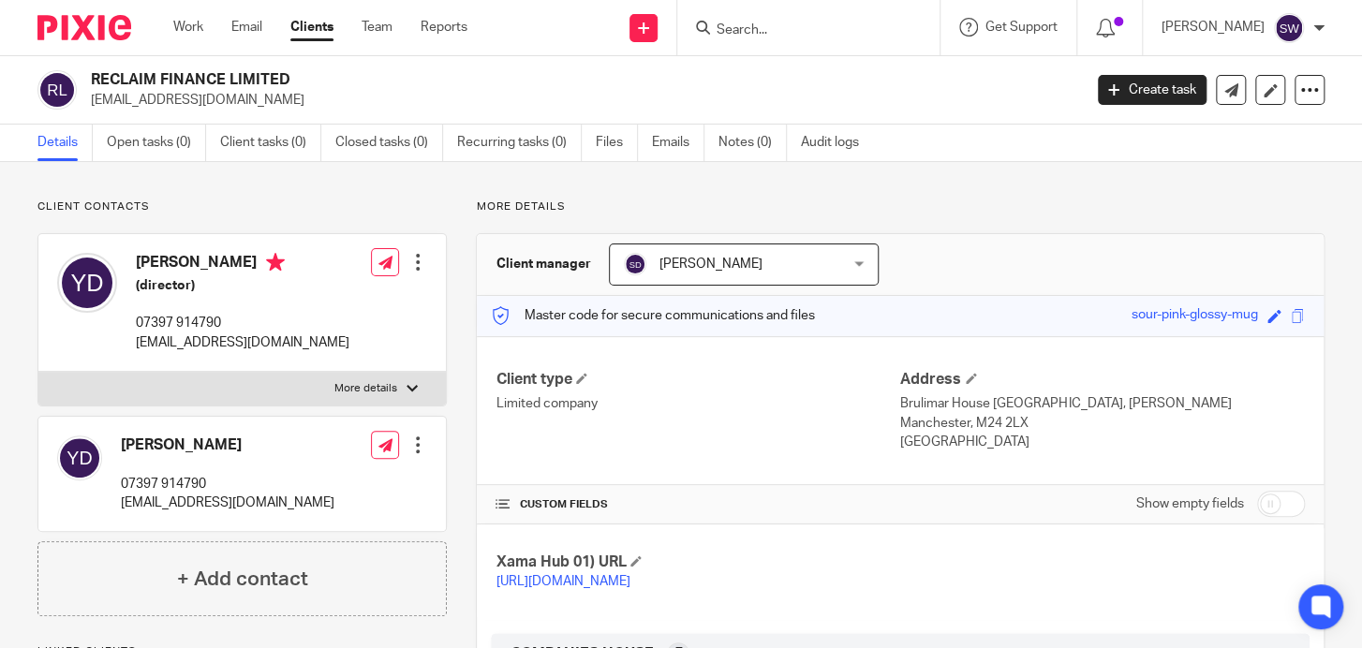
click at [775, 29] on input "Search" at bounding box center [799, 30] width 169 height 17
click at [776, 29] on input "Search" at bounding box center [799, 30] width 169 height 17
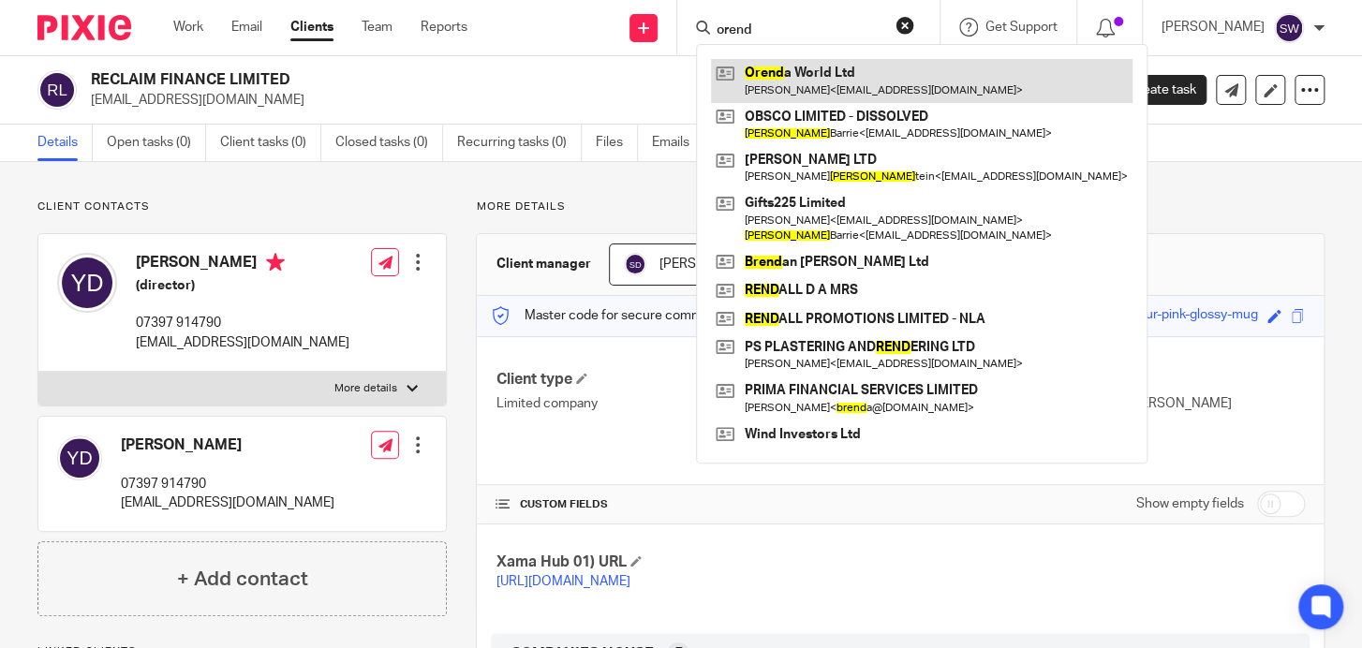
type input "orend"
click at [788, 62] on link at bounding box center [921, 80] width 421 height 43
